Goal: Entertainment & Leisure: Consume media (video, audio)

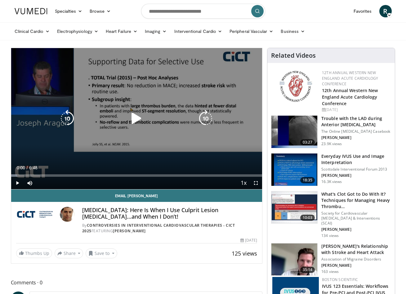
click at [135, 119] on icon "Video Player" at bounding box center [136, 118] width 17 height 17
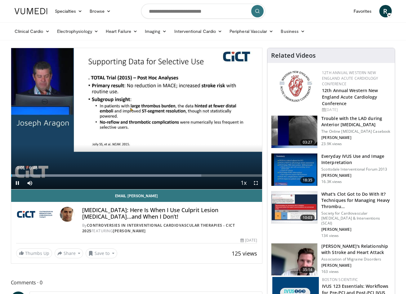
click at [257, 183] on span "Video Player" at bounding box center [256, 183] width 12 height 12
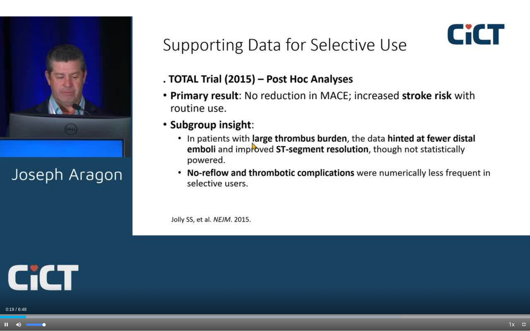
click at [18, 294] on span "Video Player" at bounding box center [18, 325] width 12 height 12
drag, startPoint x: 45, startPoint y: 324, endPoint x: 37, endPoint y: 324, distance: 8.4
click at [37, 294] on div "Volume Level" at bounding box center [31, 325] width 10 height 2
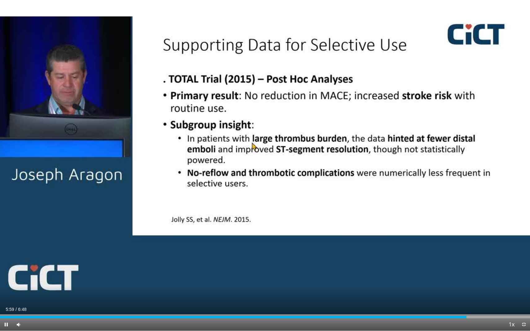
click at [7, 294] on span "Video Player" at bounding box center [6, 325] width 12 height 12
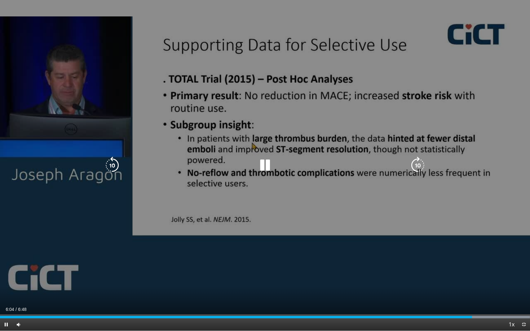
click at [233, 196] on div "10 seconds Tap to unmute" at bounding box center [265, 165] width 530 height 331
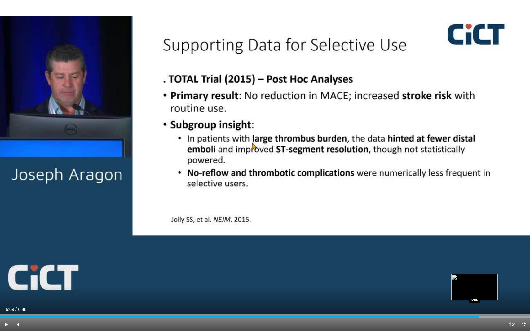
click at [405, 294] on div "Progress Bar" at bounding box center [475, 317] width 1 height 2
click at [405, 294] on div "Progress Bar" at bounding box center [469, 317] width 1 height 2
click at [405, 294] on div "6:02" at bounding box center [234, 317] width 469 height 2
click at [405, 294] on div "Current Time 5:58 / Duration 6:48 Play Skip Backward Skip Forward Mute 63% Load…" at bounding box center [265, 325] width 530 height 12
click at [405, 294] on div "Progress Bar" at bounding box center [452, 317] width 1 height 2
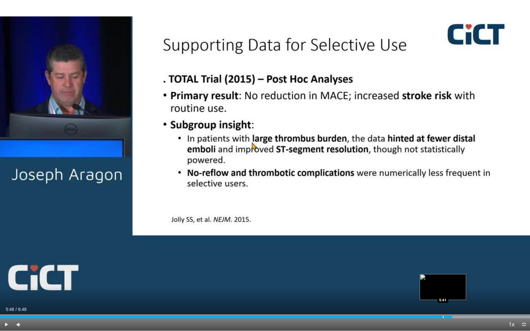
click at [405, 294] on div "Progress Bar" at bounding box center [443, 317] width 1 height 2
drag, startPoint x: 443, startPoint y: 318, endPoint x: 437, endPoint y: 318, distance: 5.9
click at [405, 294] on div "Progress Bar" at bounding box center [443, 317] width 1 height 2
click at [5, 294] on span "Video Player" at bounding box center [6, 325] width 12 height 12
click at [405, 294] on span "Video Player" at bounding box center [524, 325] width 12 height 12
